Goal: Find specific page/section: Find specific page/section

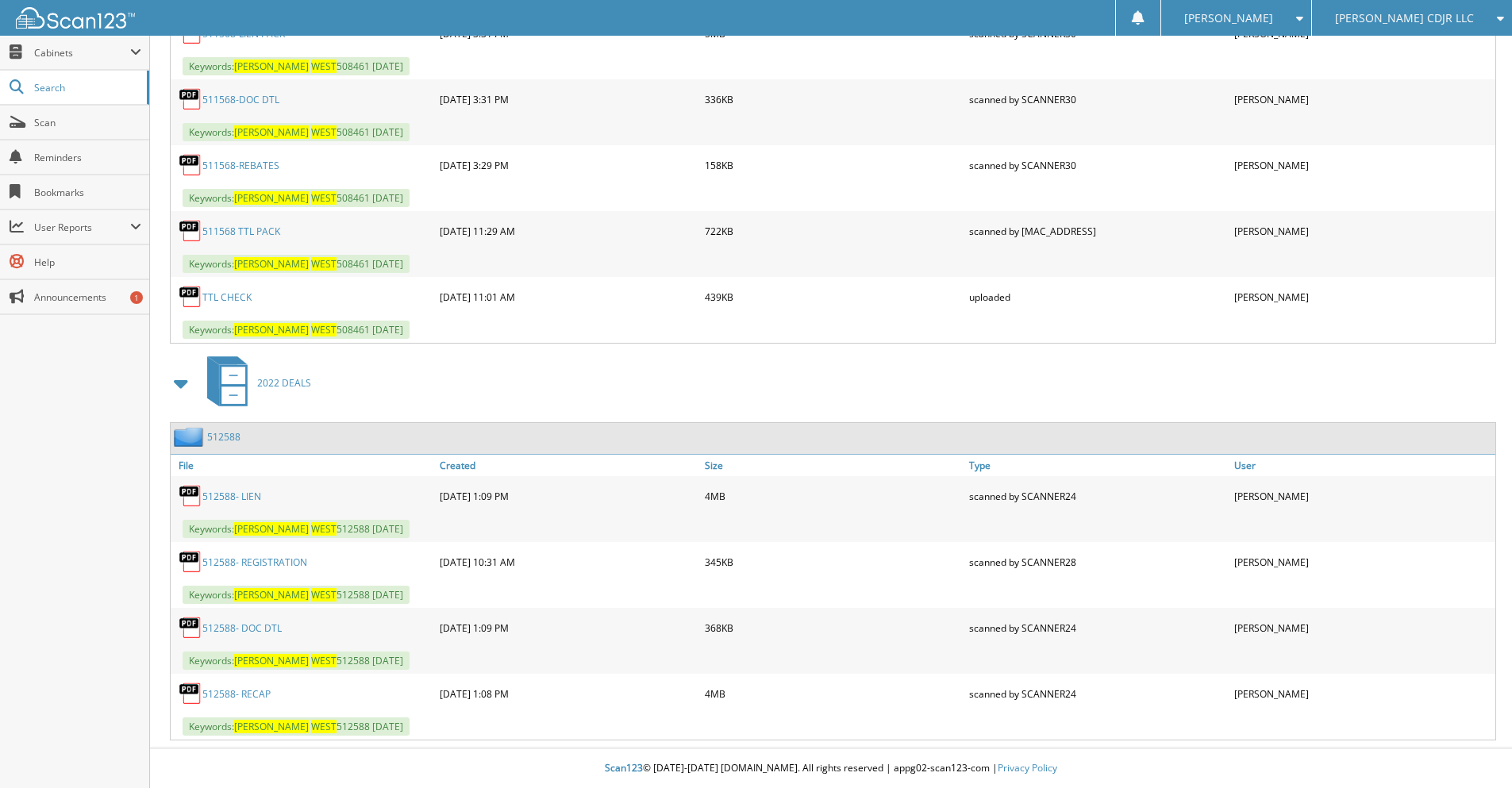
click at [1435, 29] on div "[PERSON_NAME] CDJR LLC" at bounding box center [1412, 18] width 185 height 36
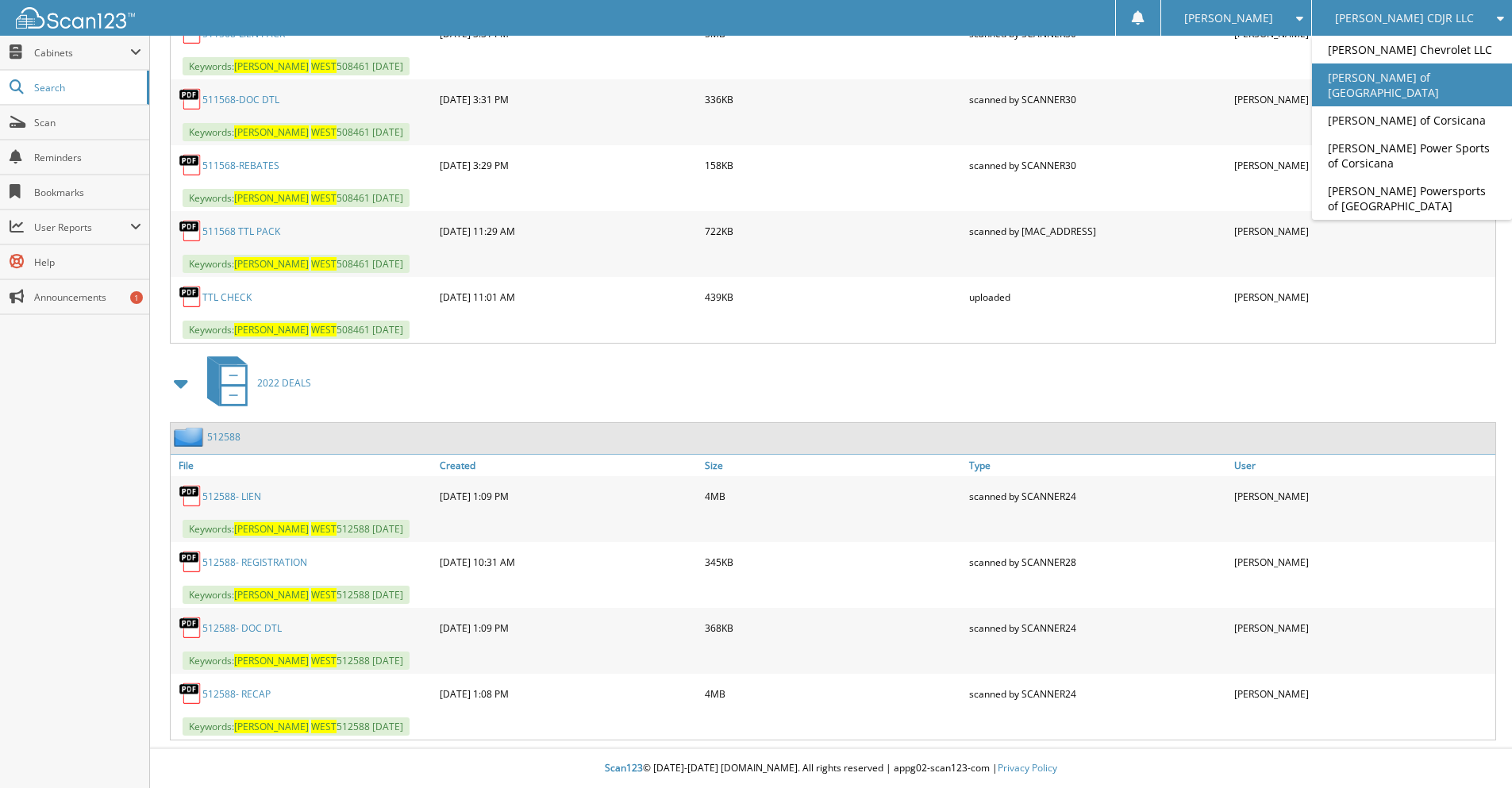
click at [1404, 77] on link "[PERSON_NAME] of [GEOGRAPHIC_DATA]" at bounding box center [1412, 85] width 200 height 43
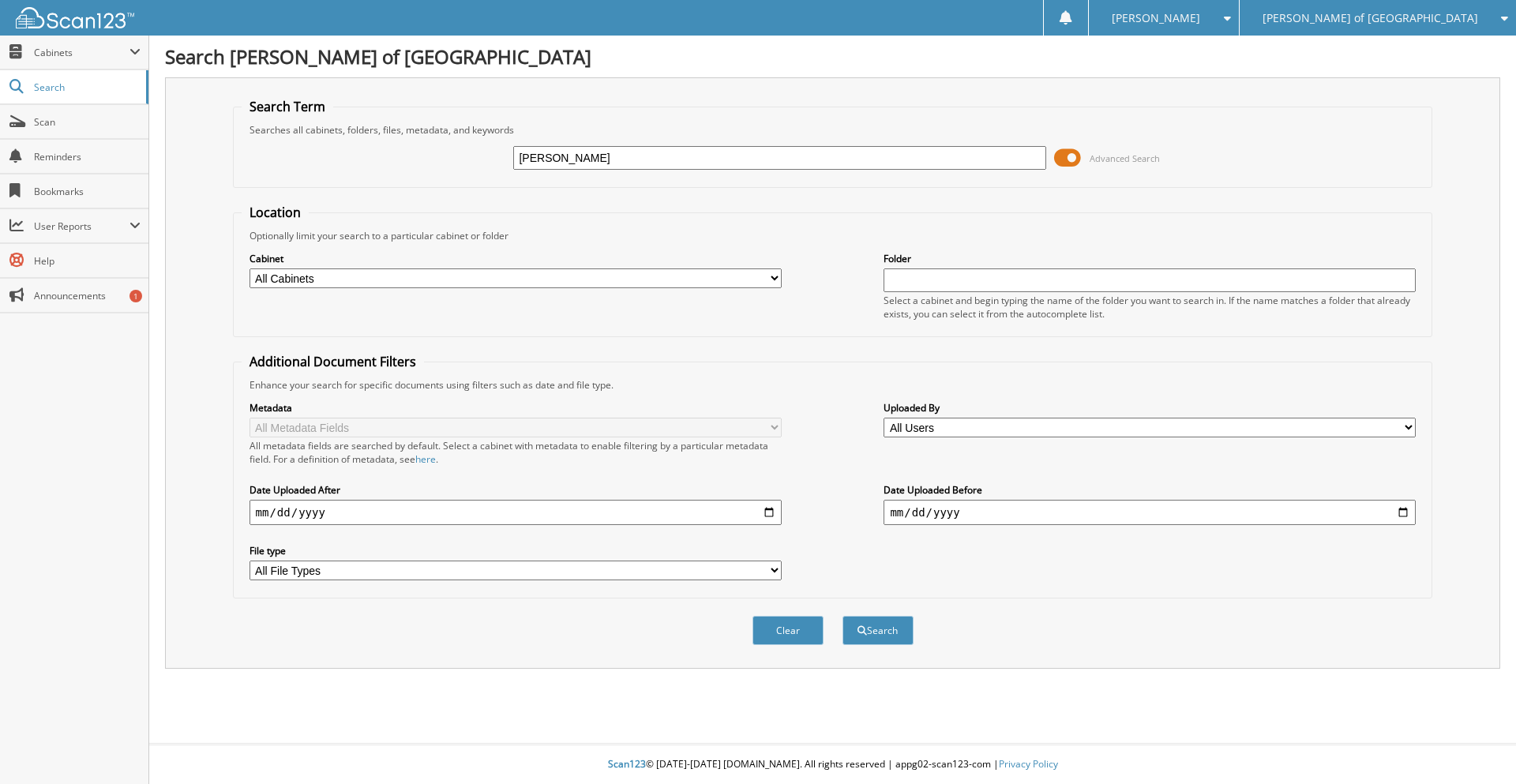
type input "[PERSON_NAME]"
click at [843, 616] on button "Search" at bounding box center [878, 630] width 71 height 30
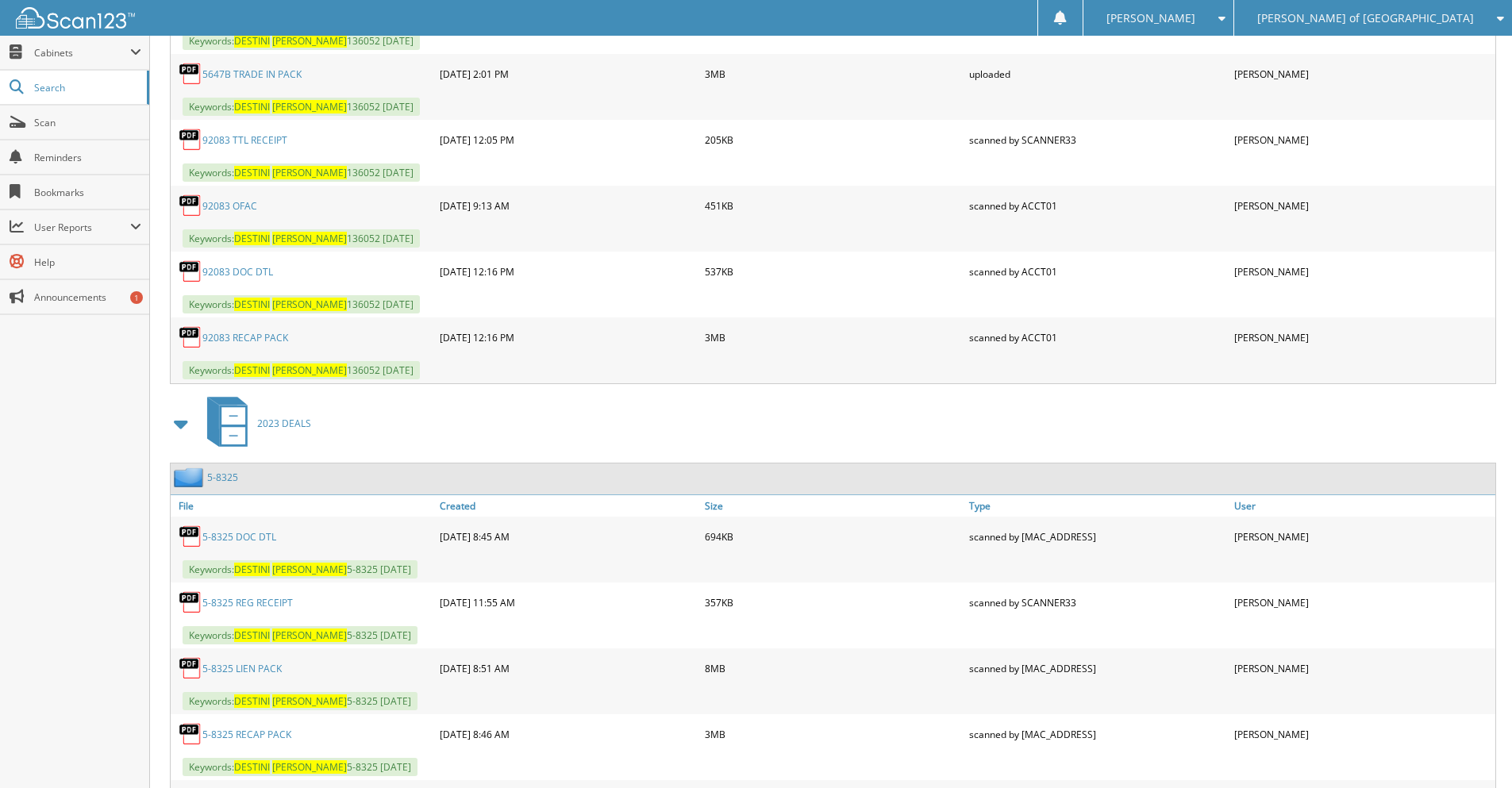
scroll to position [3334, 0]
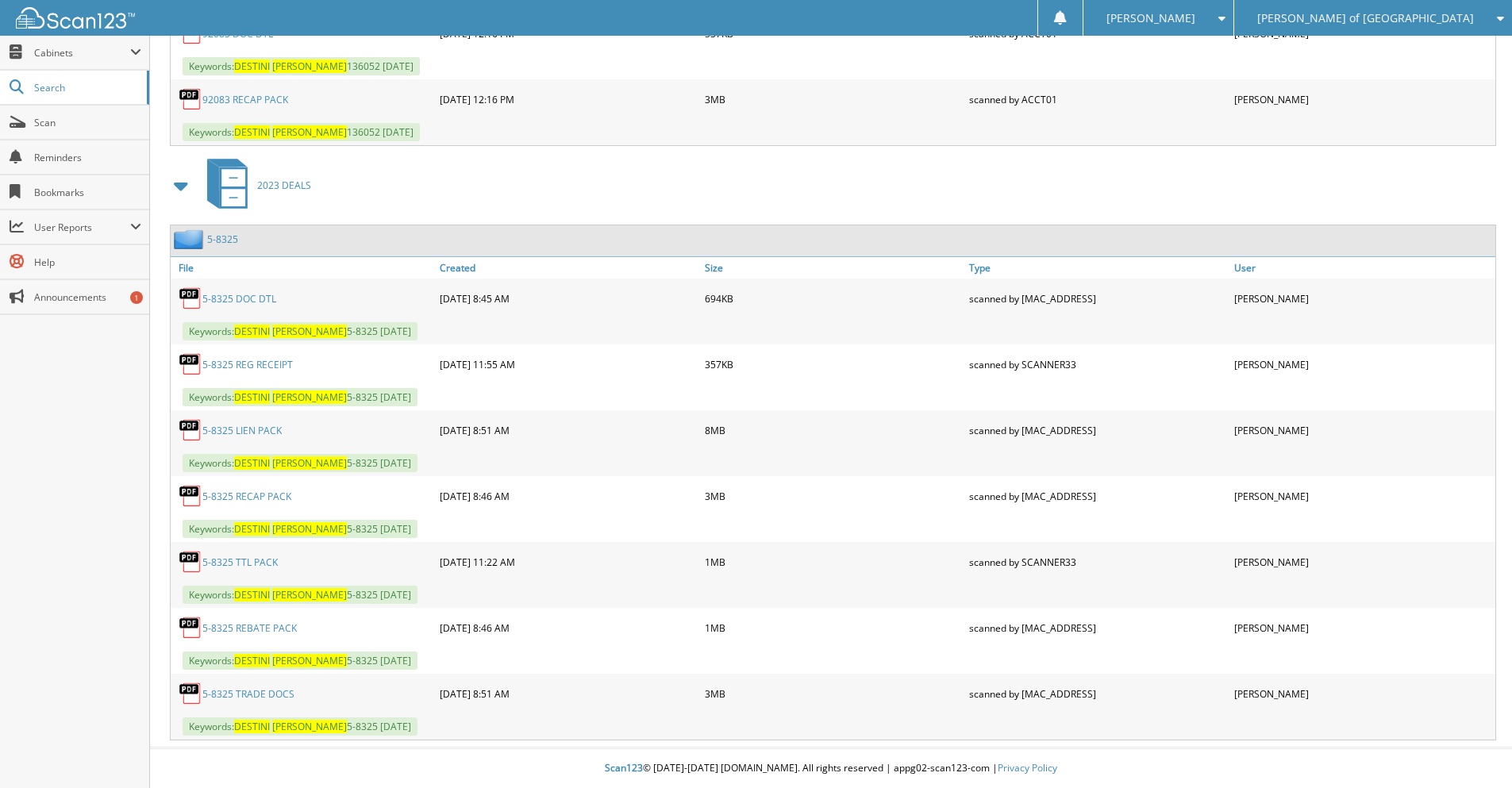
click at [249, 496] on link "5-8325 RECAP PACK" at bounding box center [247, 496] width 89 height 14
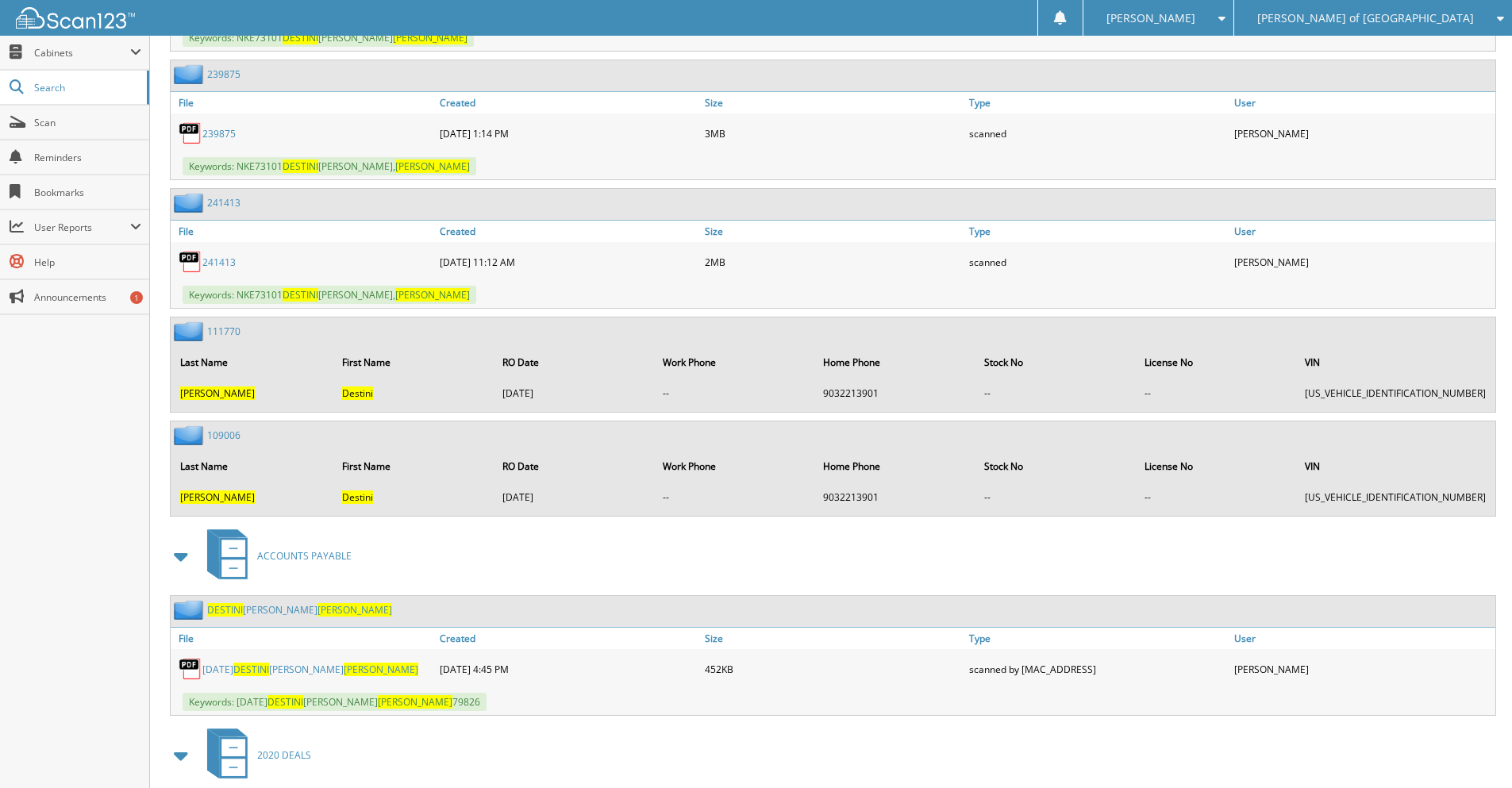
scroll to position [1271, 0]
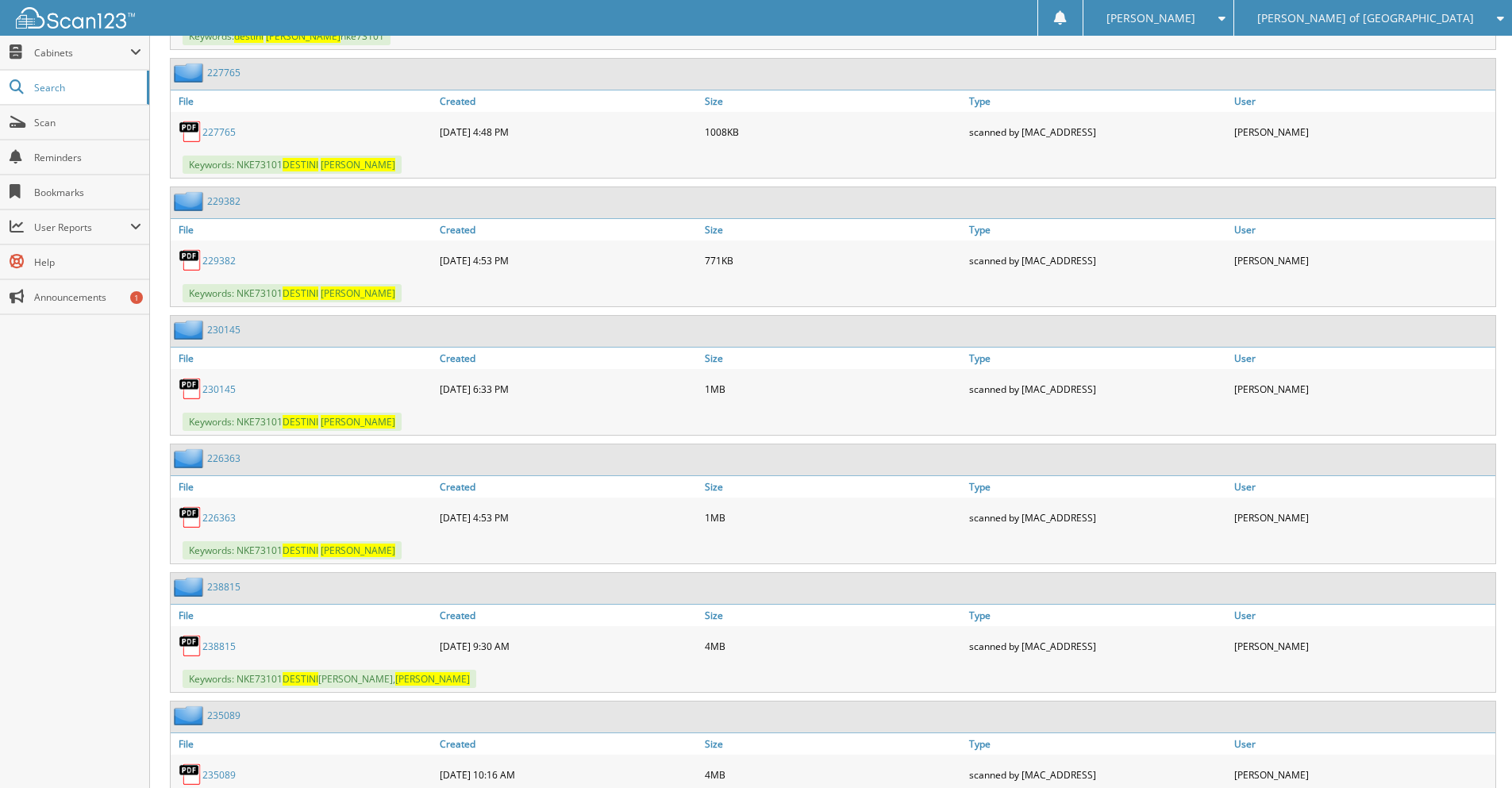
click at [1414, 14] on span "[PERSON_NAME] of [GEOGRAPHIC_DATA]" at bounding box center [1366, 18] width 217 height 9
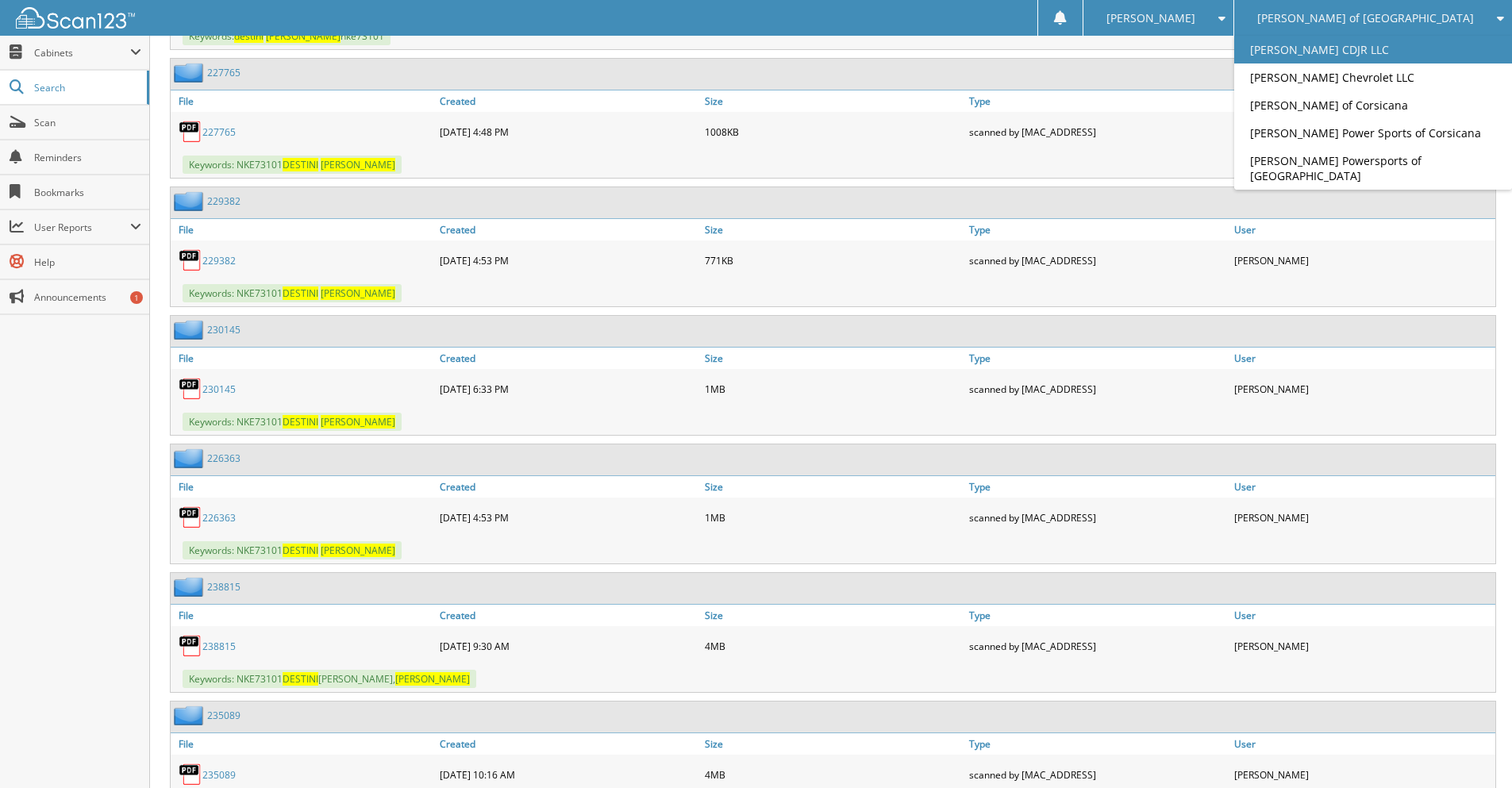
click at [1366, 49] on link "[PERSON_NAME] CDJR LLC" at bounding box center [1373, 49] width 278 height 28
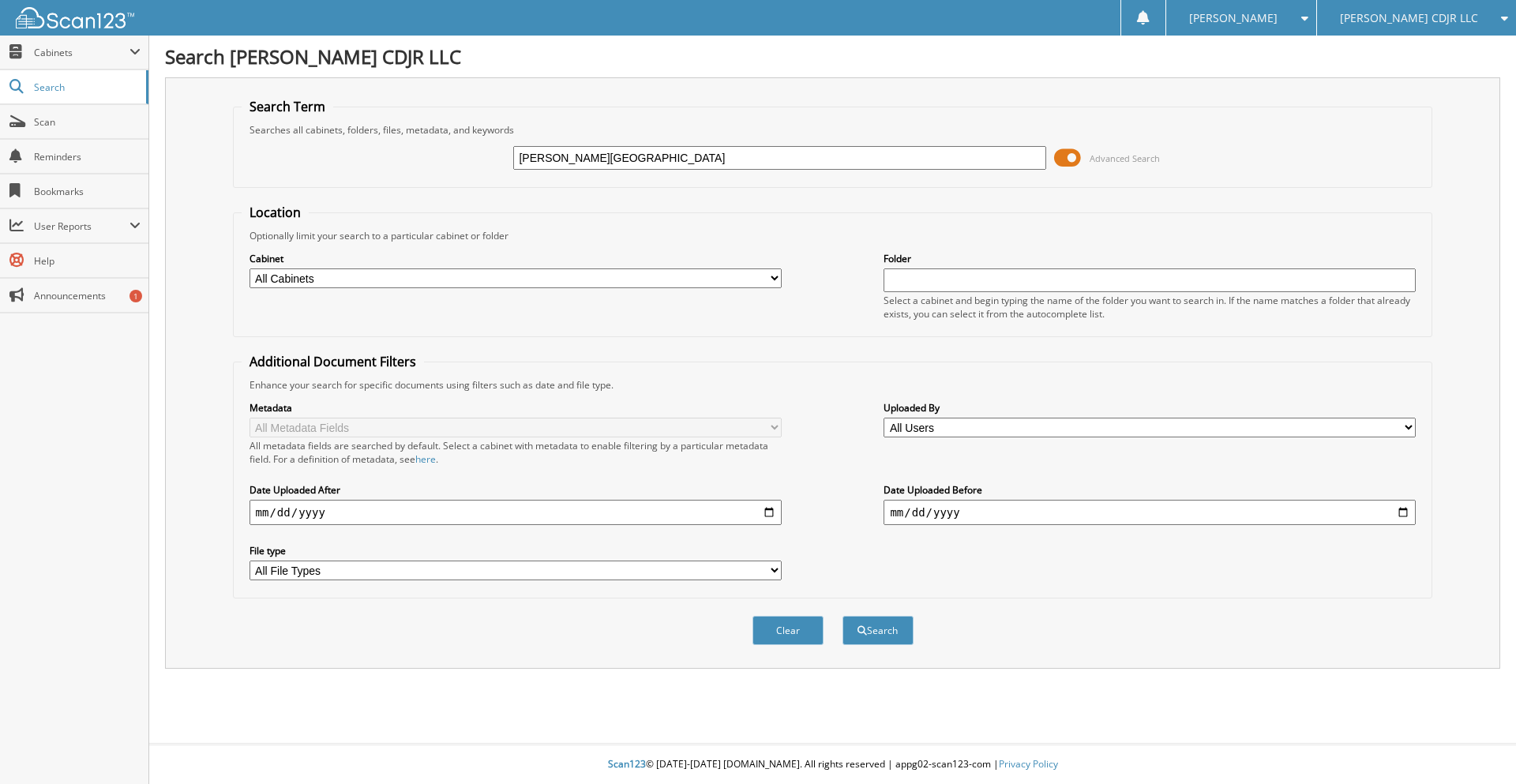
type input "JANICE SQUARE"
click at [843, 616] on button "Search" at bounding box center [878, 630] width 71 height 30
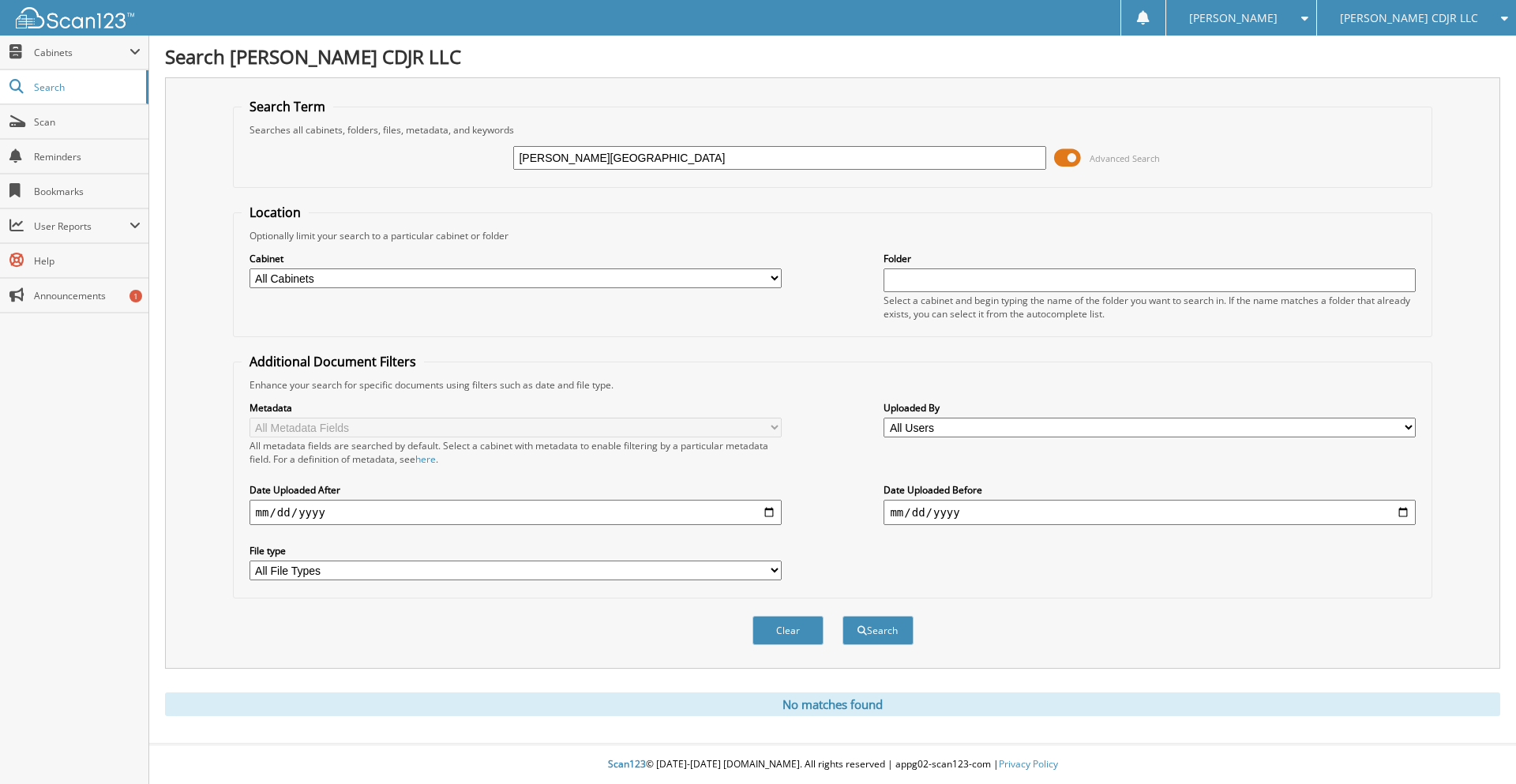
click at [626, 157] on input "JANICE SQUARE" at bounding box center [779, 158] width 532 height 24
type input "J"
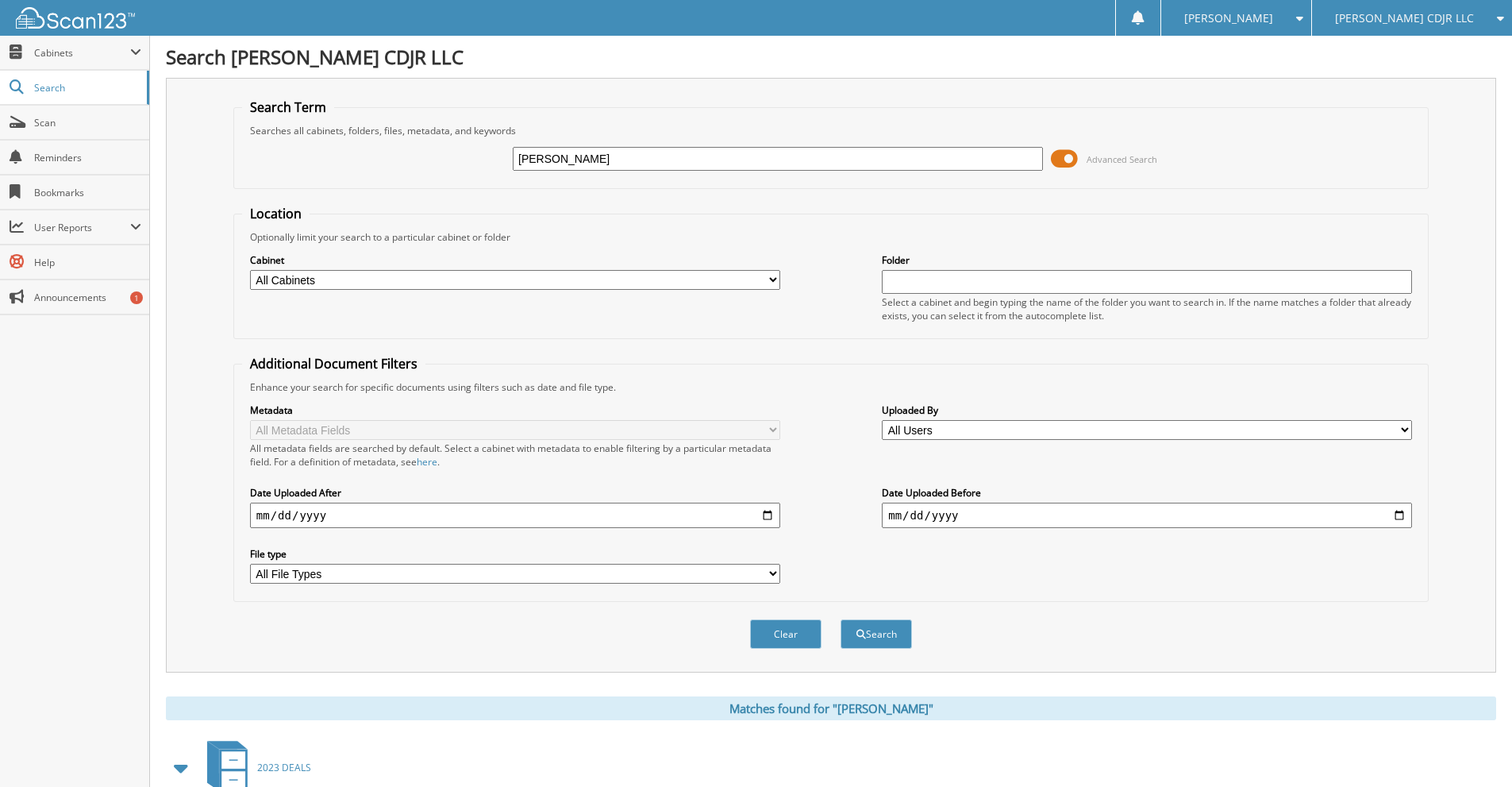
drag, startPoint x: 670, startPoint y: 151, endPoint x: 475, endPoint y: 158, distance: 195.1
click at [475, 158] on div "ALEXJANDRO CASTILLO Advanced Search" at bounding box center [831, 159] width 1178 height 43
click at [1416, 15] on span "[PERSON_NAME] CDJR LLC" at bounding box center [1404, 18] width 139 height 9
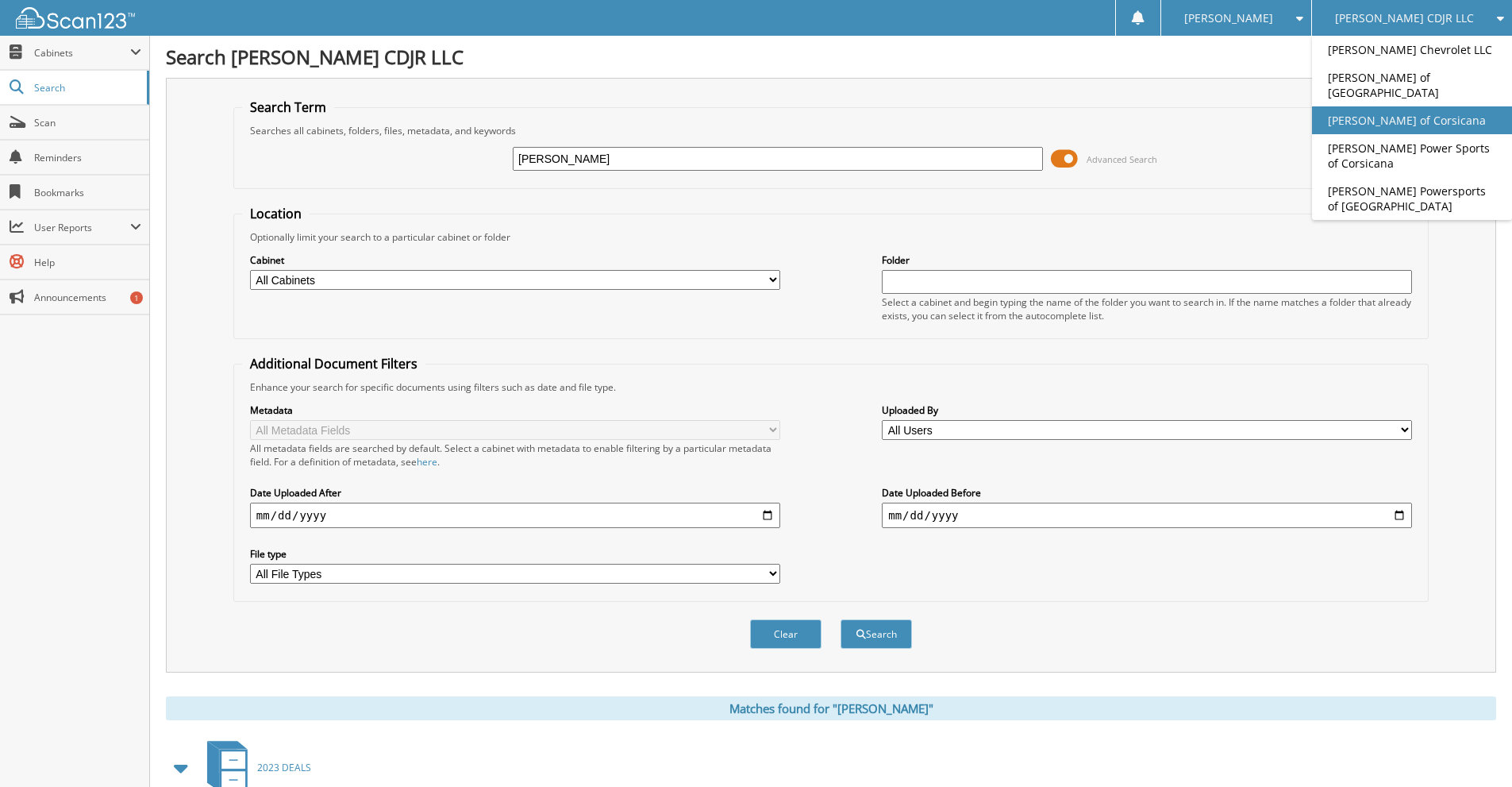
click at [1406, 108] on link "[PERSON_NAME] of Corsicana" at bounding box center [1412, 120] width 200 height 28
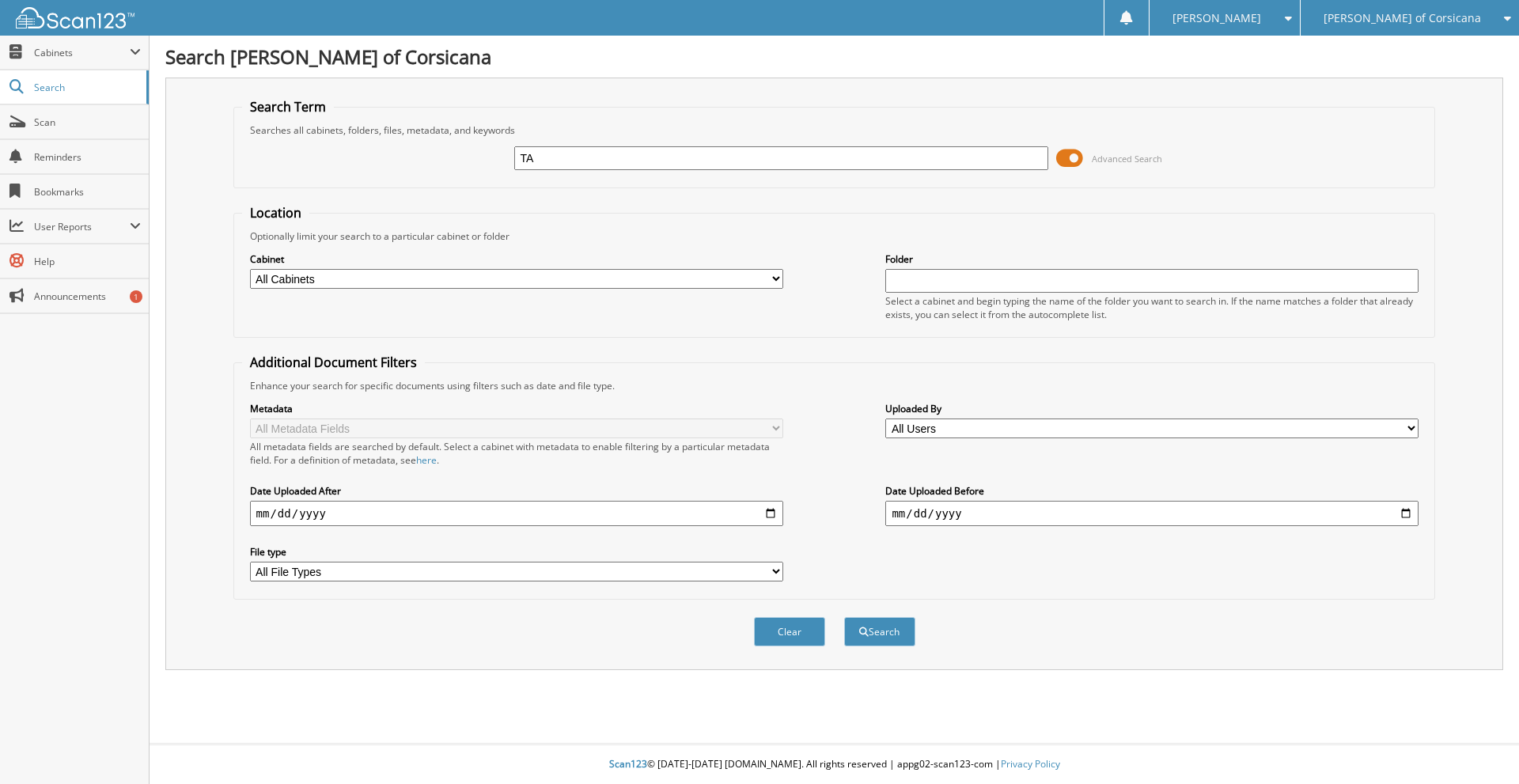
type input "T"
click at [77, 54] on span "Cabinets" at bounding box center [81, 53] width 96 height 14
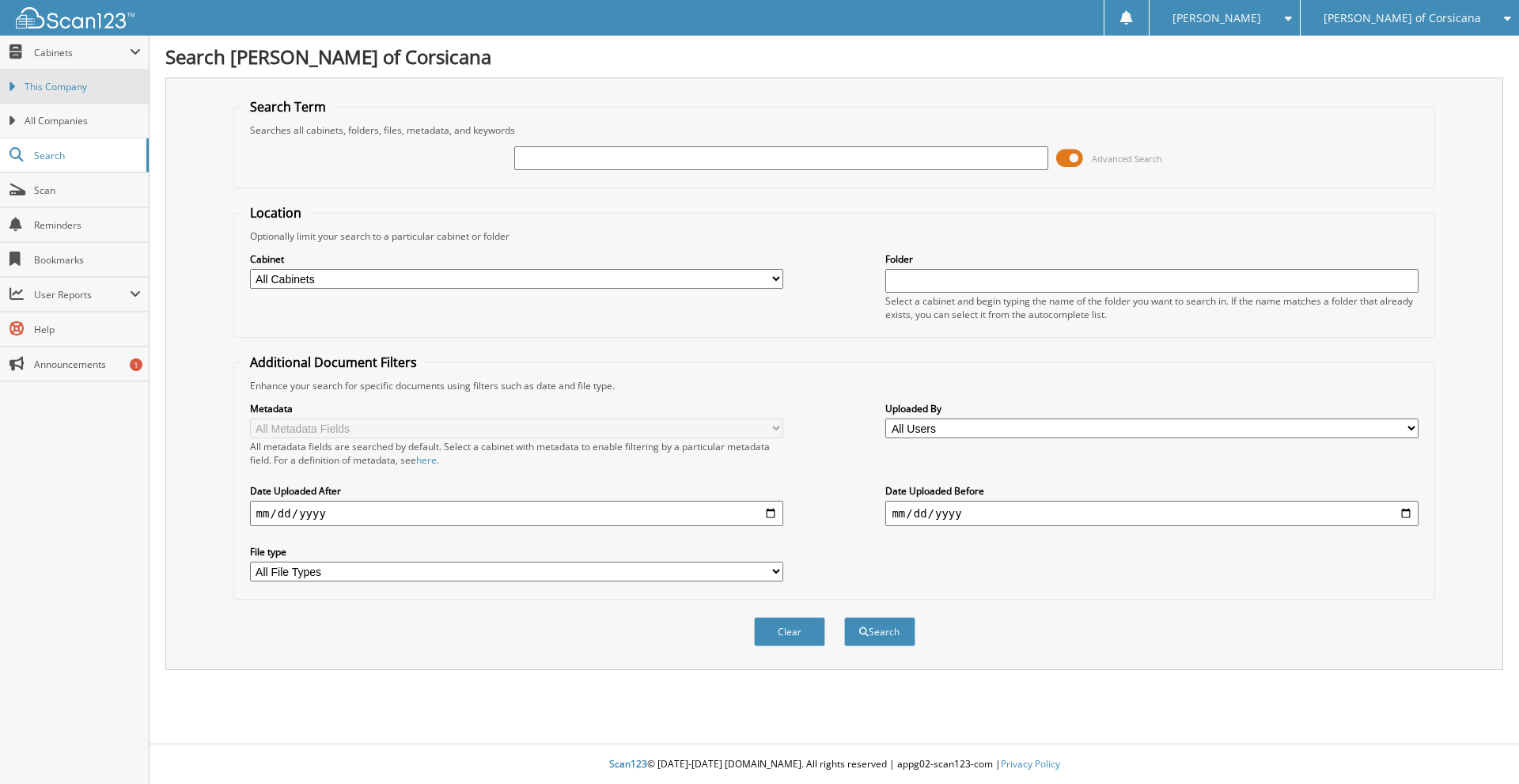
click at [47, 94] on link "This Company" at bounding box center [75, 86] width 149 height 34
